Goal: Task Accomplishment & Management: Manage account settings

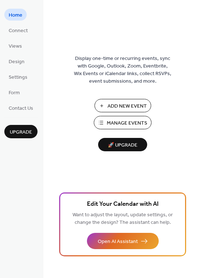
click at [136, 126] on span "Manage Events" at bounding box center [127, 123] width 40 height 8
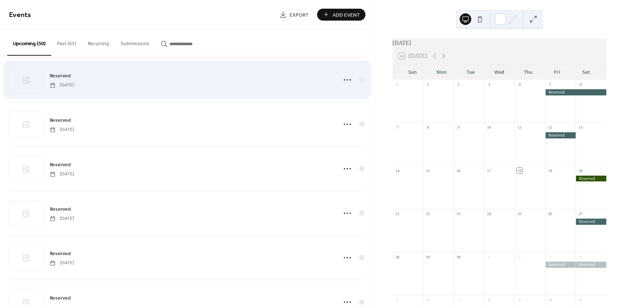
scroll to position [1105, 0]
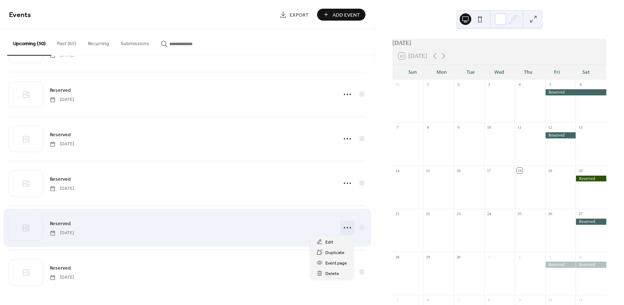
click at [343, 227] on icon at bounding box center [347, 228] width 12 height 12
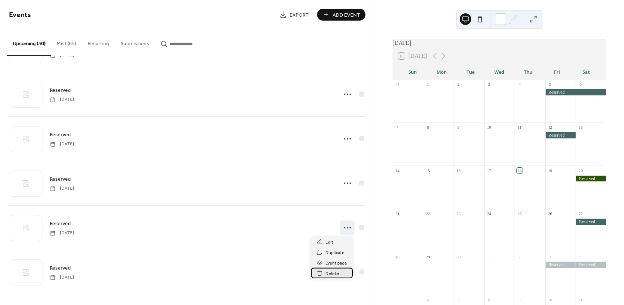
click at [331, 275] on span "Delete" at bounding box center [332, 274] width 14 height 8
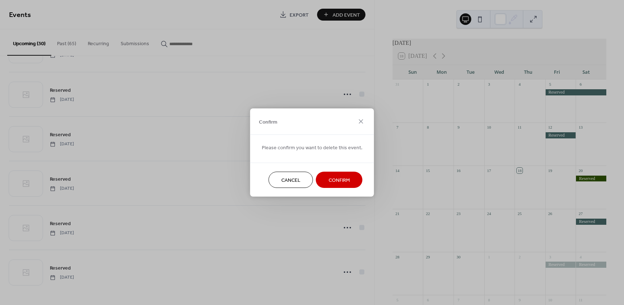
click at [340, 180] on span "Confirm" at bounding box center [338, 181] width 21 height 8
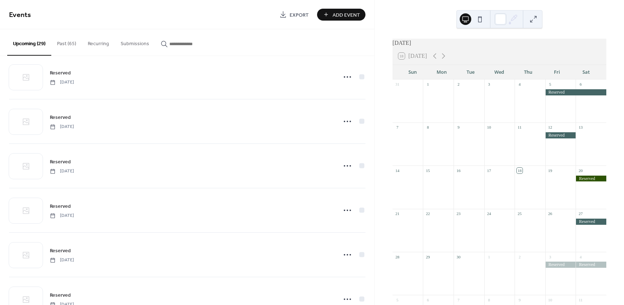
scroll to position [0, 0]
